Goal: Navigation & Orientation: Find specific page/section

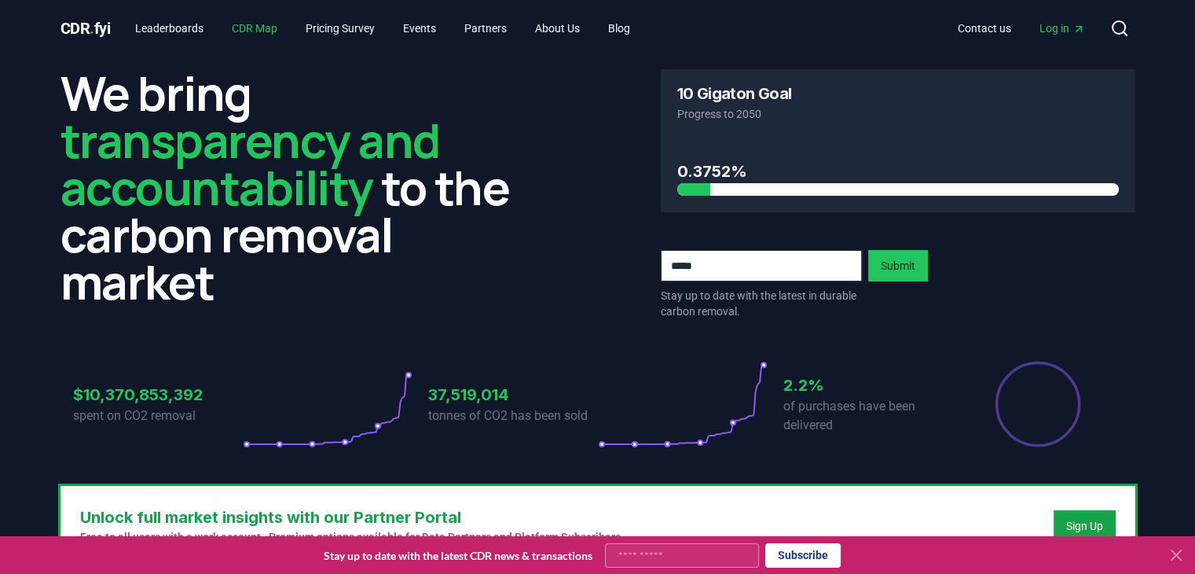
click at [268, 31] on link "CDR Map" at bounding box center [254, 28] width 71 height 28
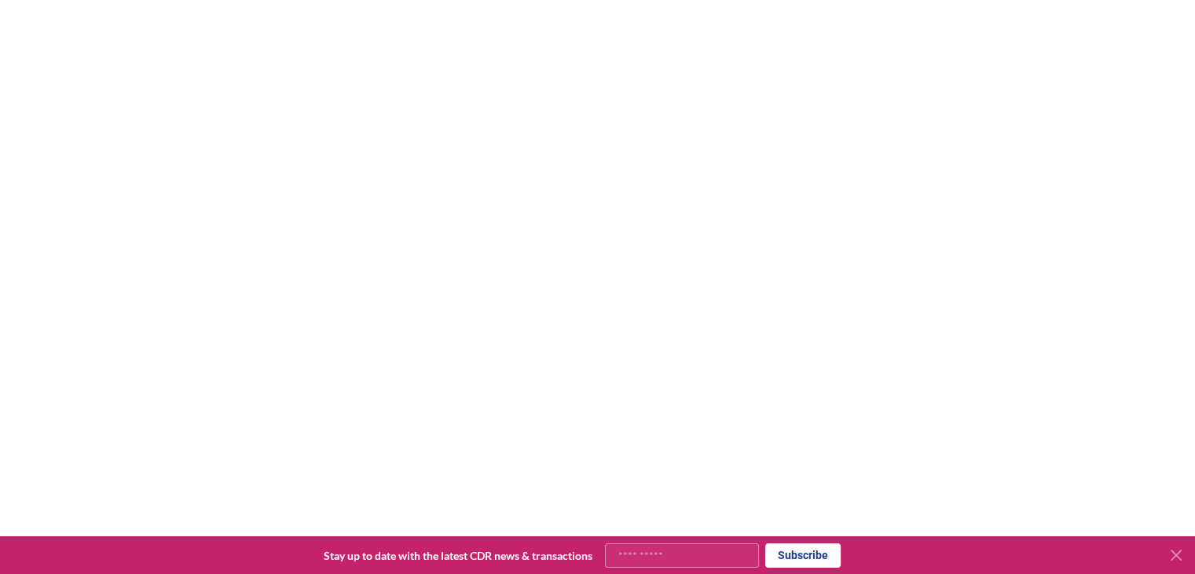
scroll to position [462, 0]
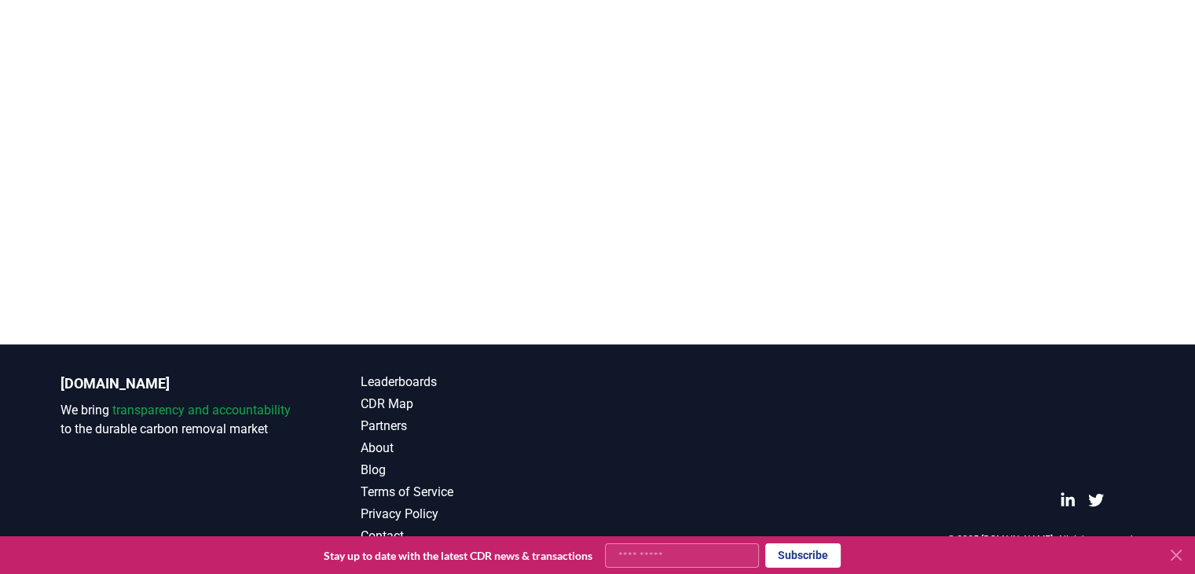
click at [1178, 552] on icon at bounding box center [1176, 554] width 9 height 9
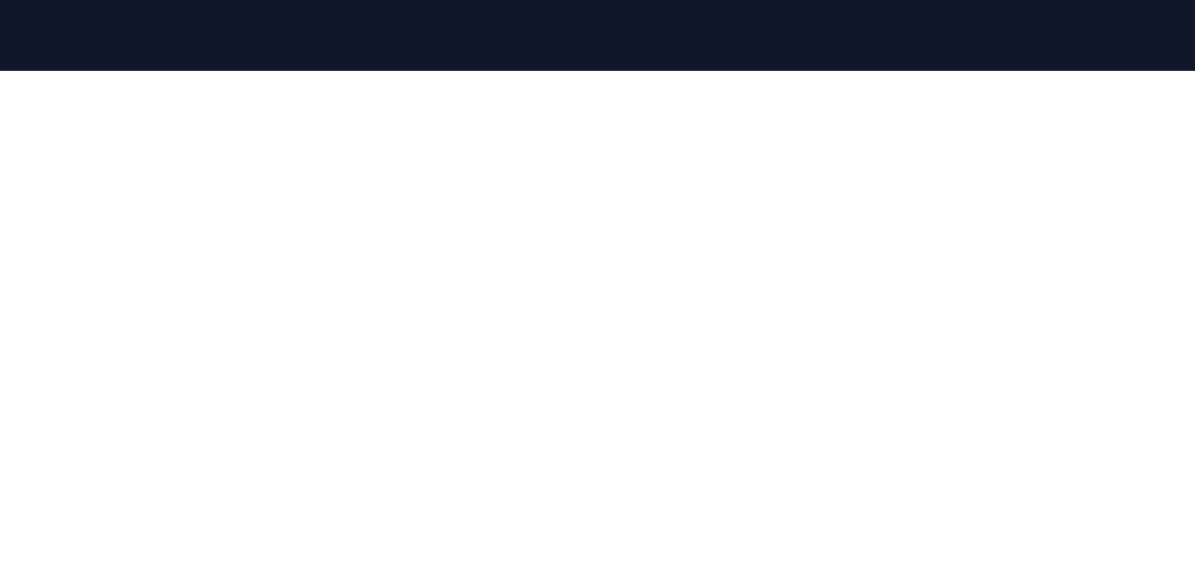
scroll to position [163, 0]
